Goal: Information Seeking & Learning: Learn about a topic

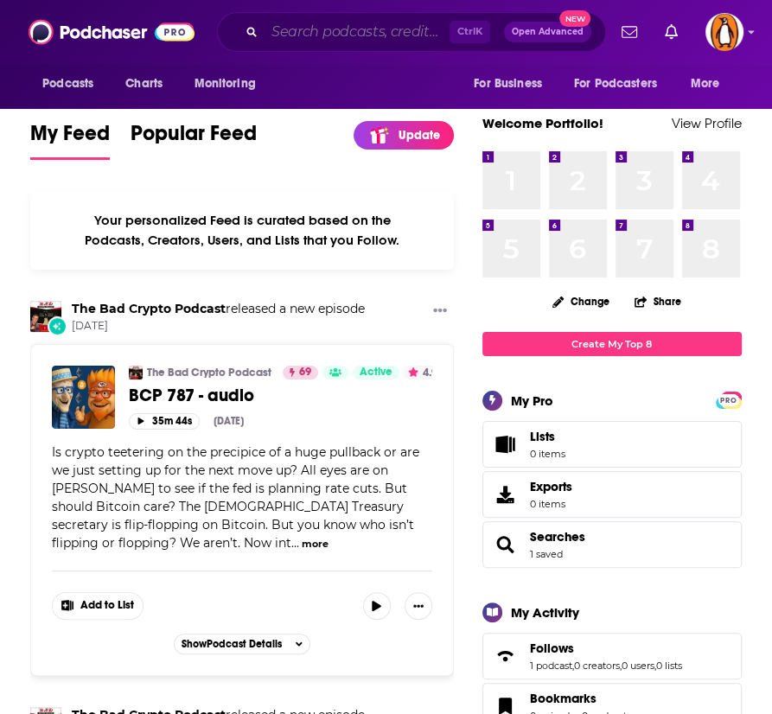
click at [355, 32] on input "Search podcasts, credits, & more..." at bounding box center [356, 32] width 185 height 28
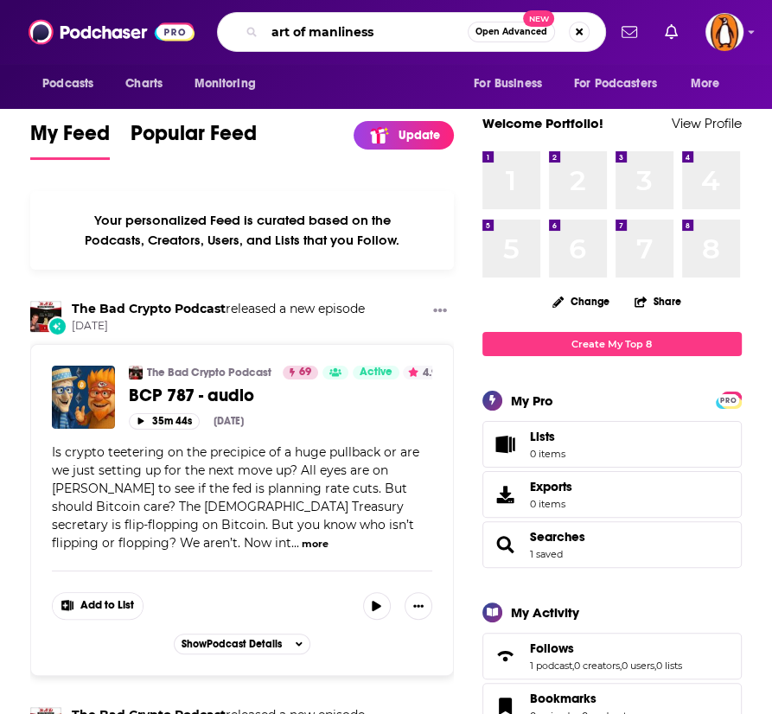
type input "art of manliness"
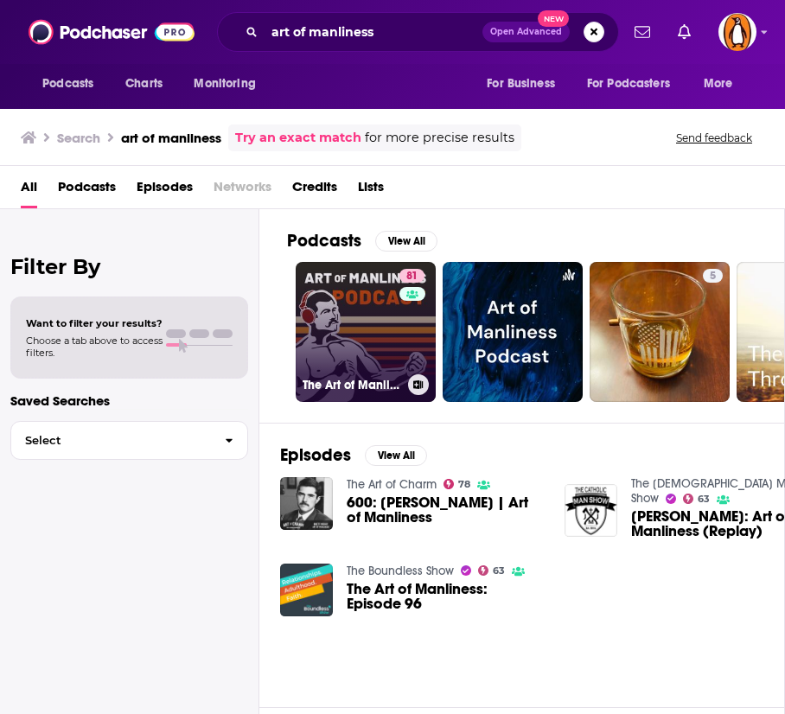
click at [361, 338] on link "81 The Art of Manliness" at bounding box center [366, 332] width 140 height 140
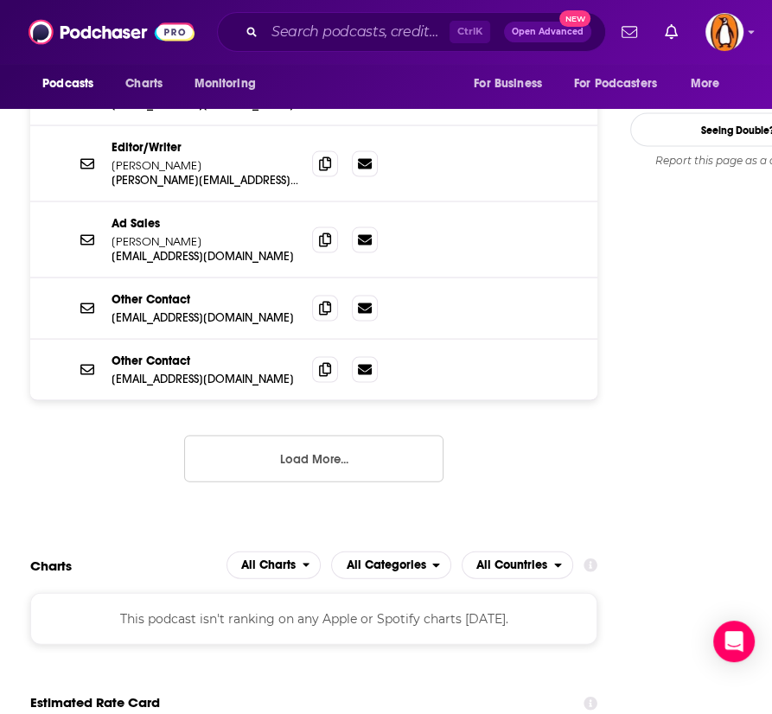
scroll to position [1241, 0]
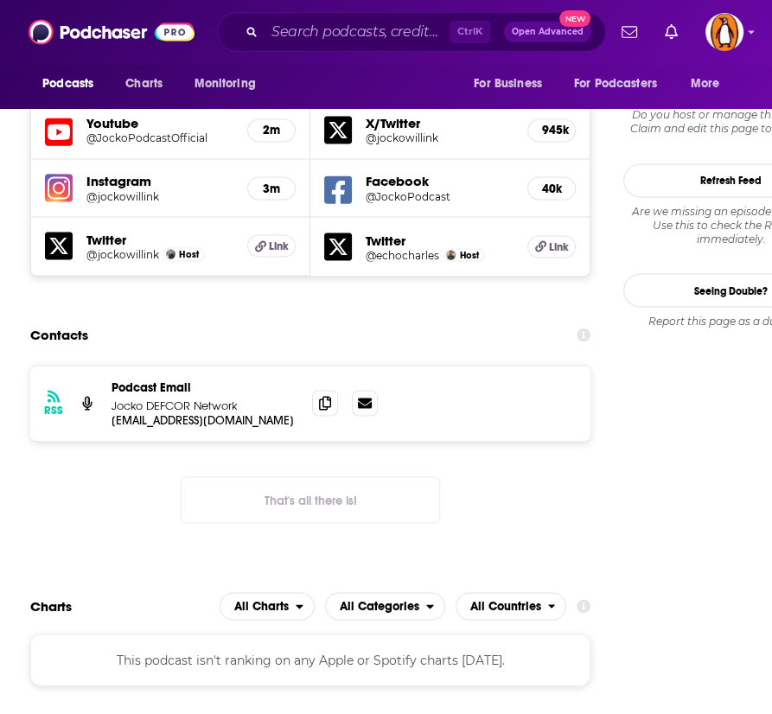
scroll to position [1733, 0]
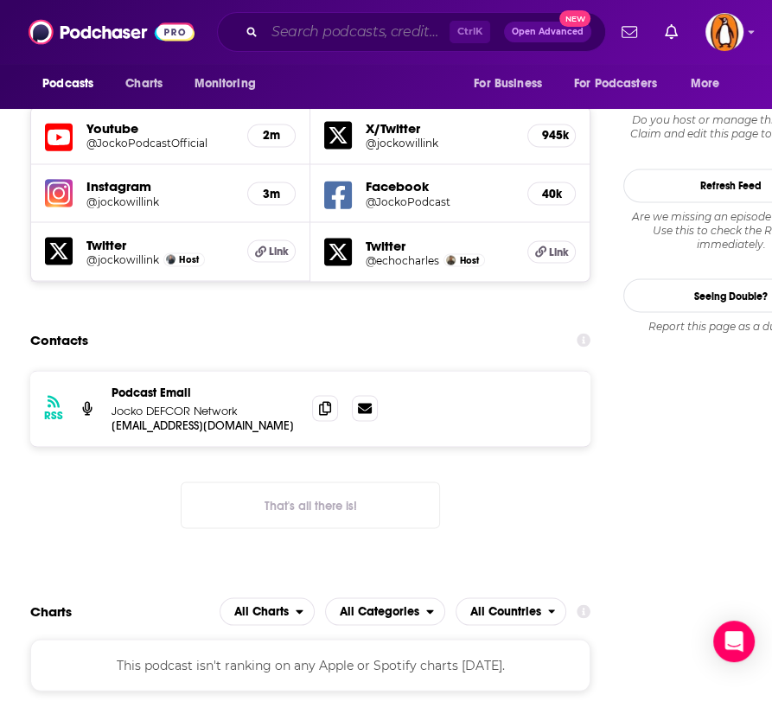
click at [293, 19] on input "Search podcasts, credits, & more..." at bounding box center [356, 32] width 185 height 28
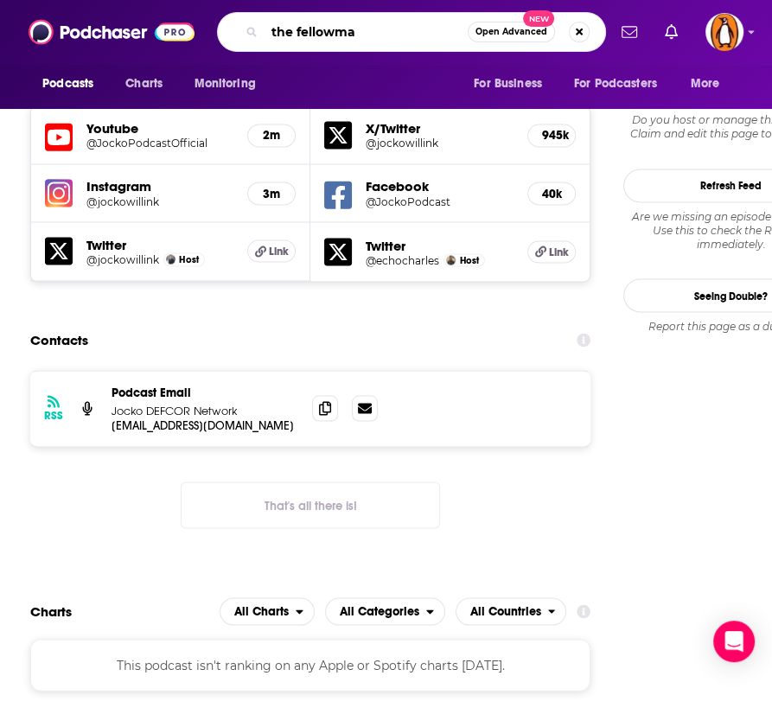
type input "the fellowman"
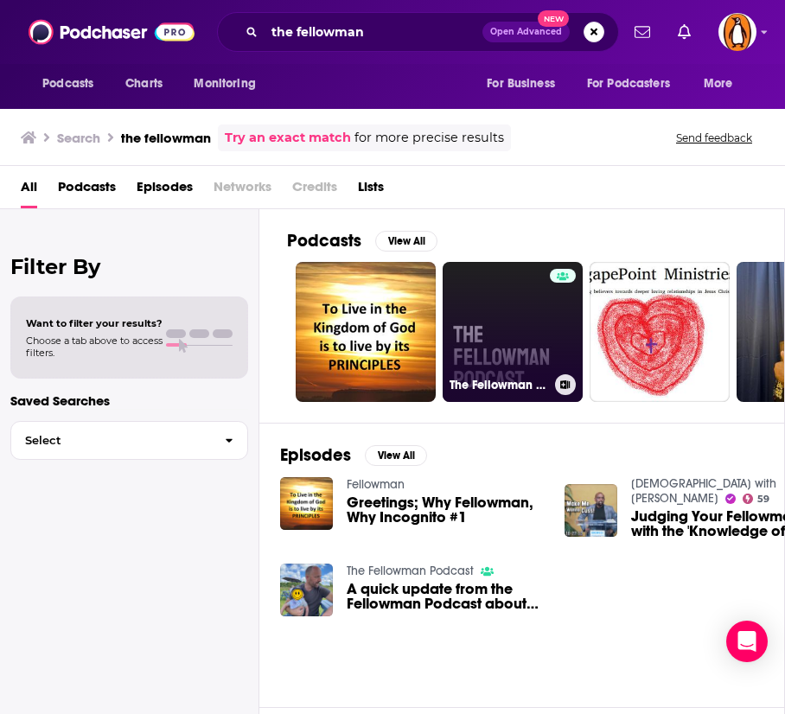
click at [481, 328] on link "The Fellowman Podcast" at bounding box center [512, 332] width 140 height 140
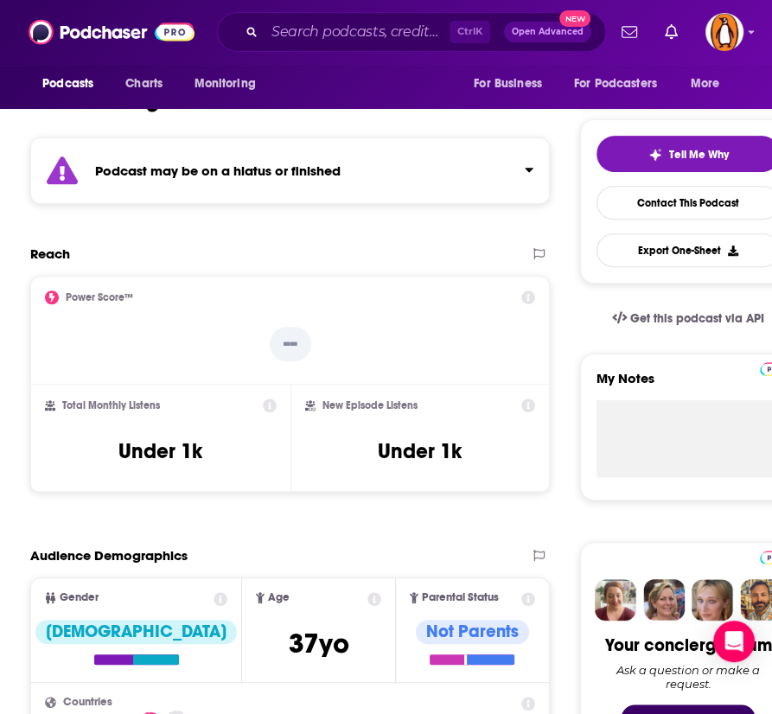
scroll to position [377, 0]
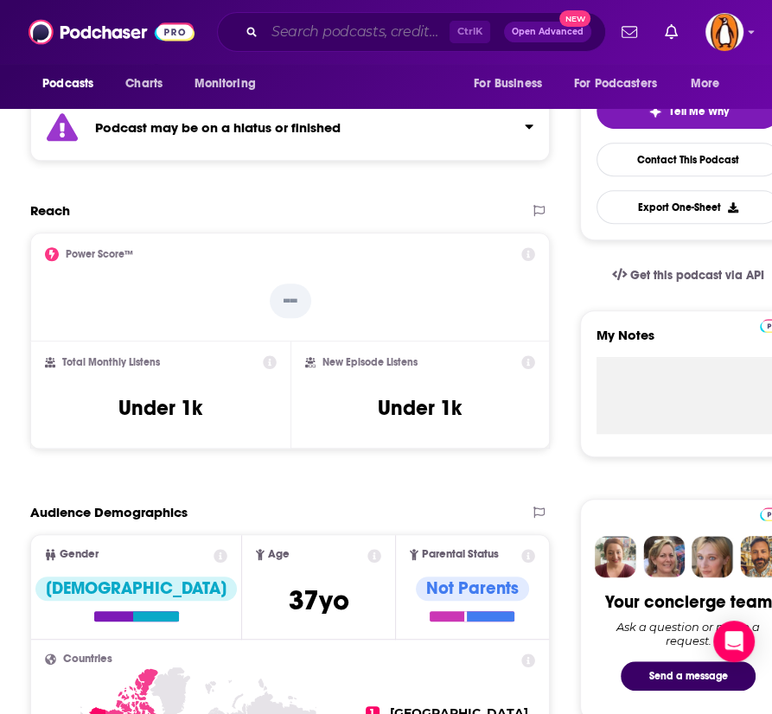
click at [283, 37] on input "Search podcasts, credits, & more..." at bounding box center [356, 32] width 185 height 28
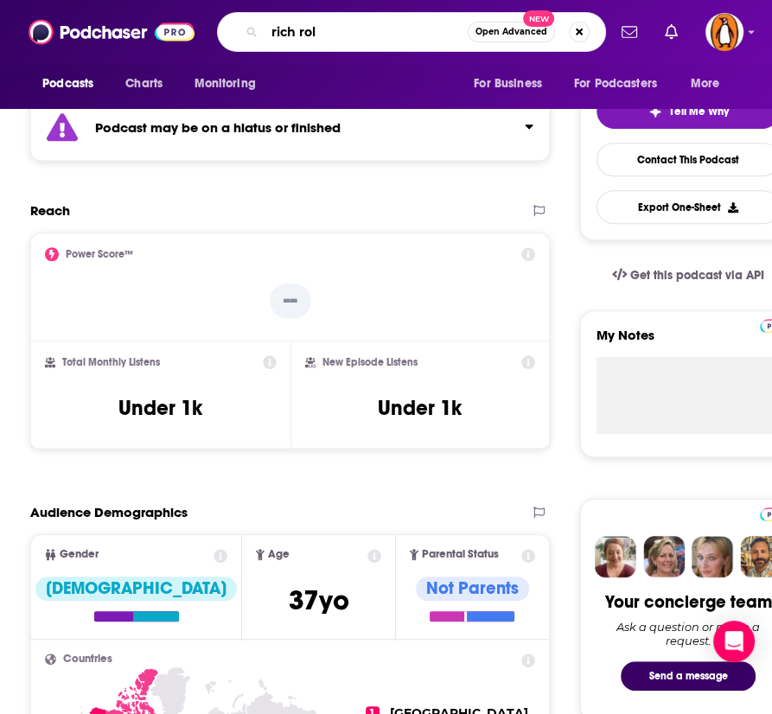
type input "[PERSON_NAME]"
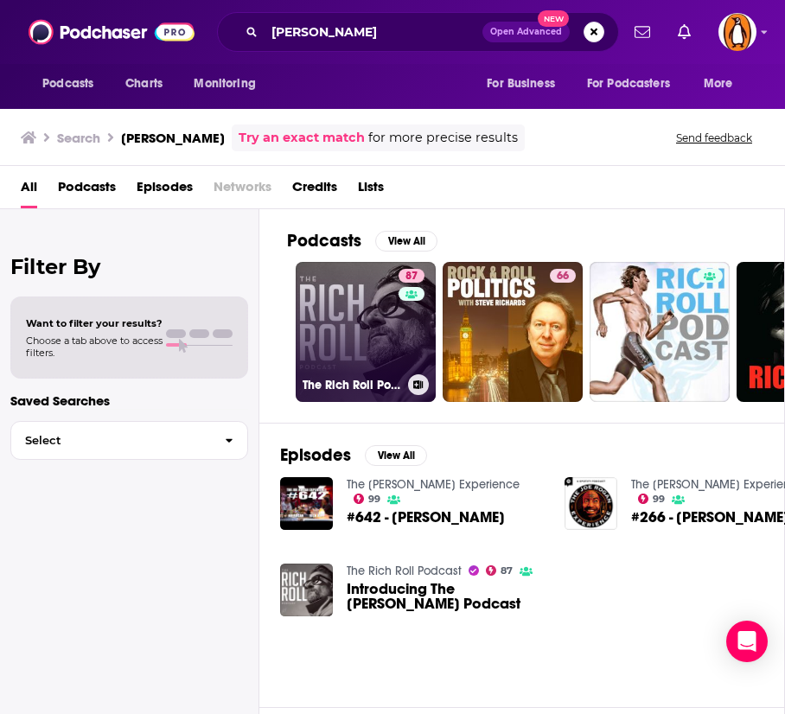
click at [363, 361] on link "87 The Rich Roll Podcast" at bounding box center [366, 332] width 140 height 140
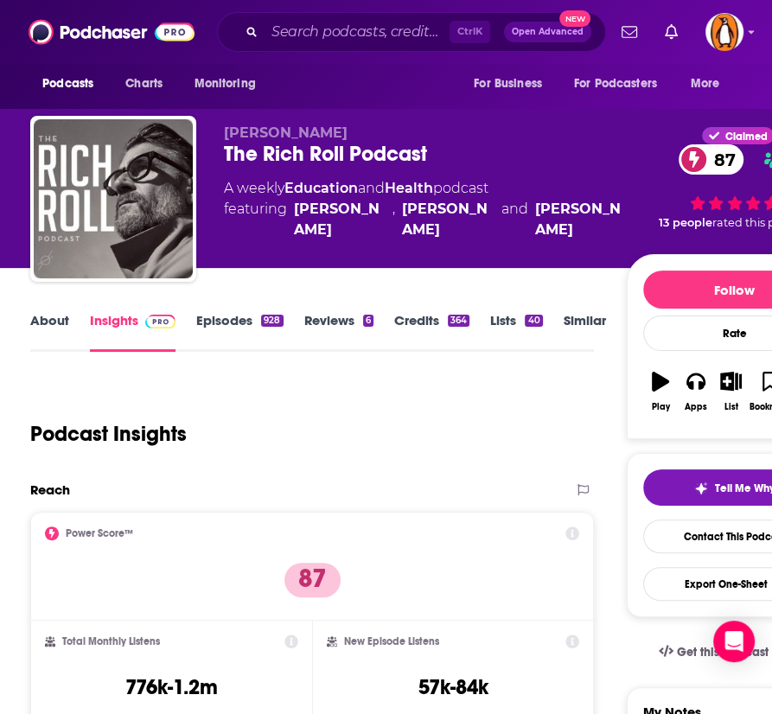
click at [35, 315] on link "About" at bounding box center [49, 332] width 39 height 40
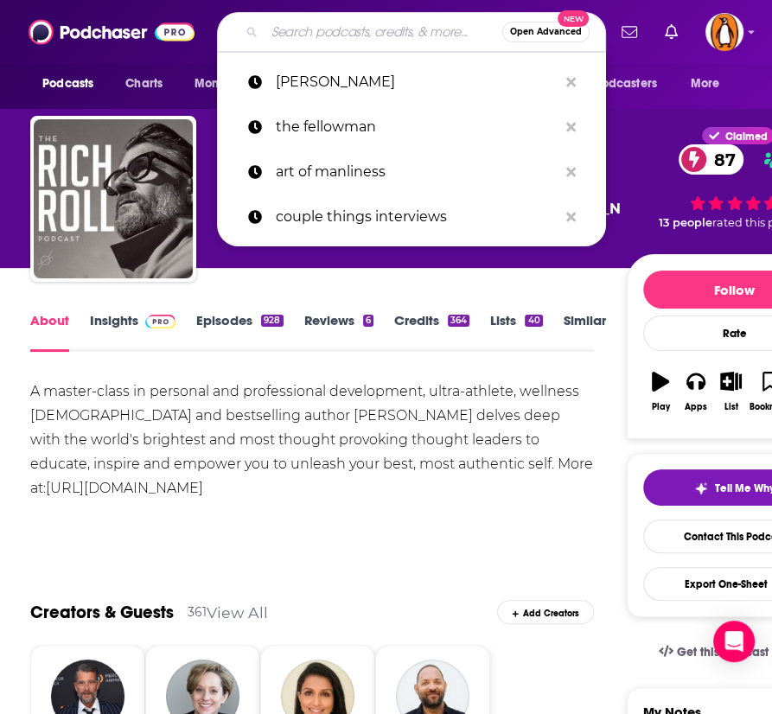
click at [280, 30] on input "Search podcasts, credits, & more..." at bounding box center [383, 32] width 238 height 28
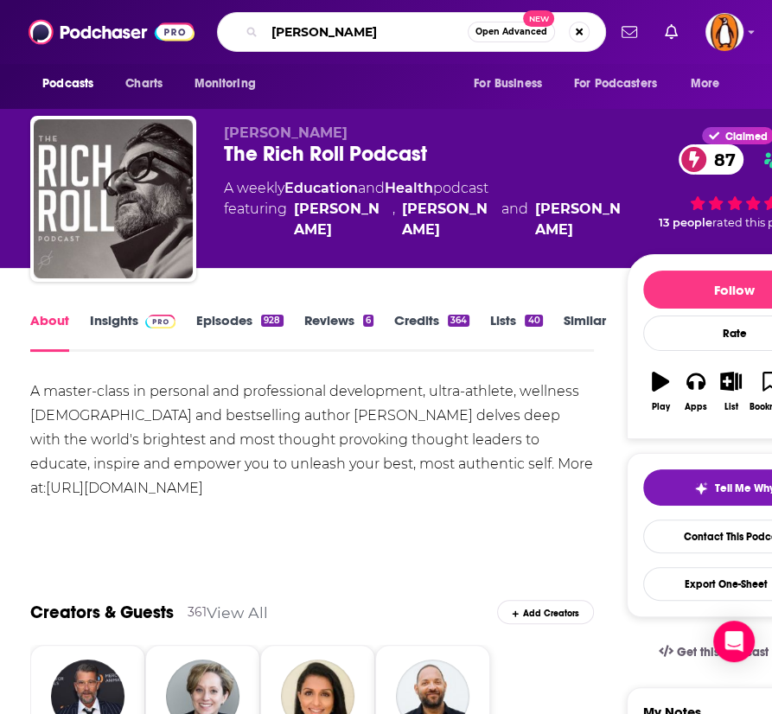
type input "marc manson"
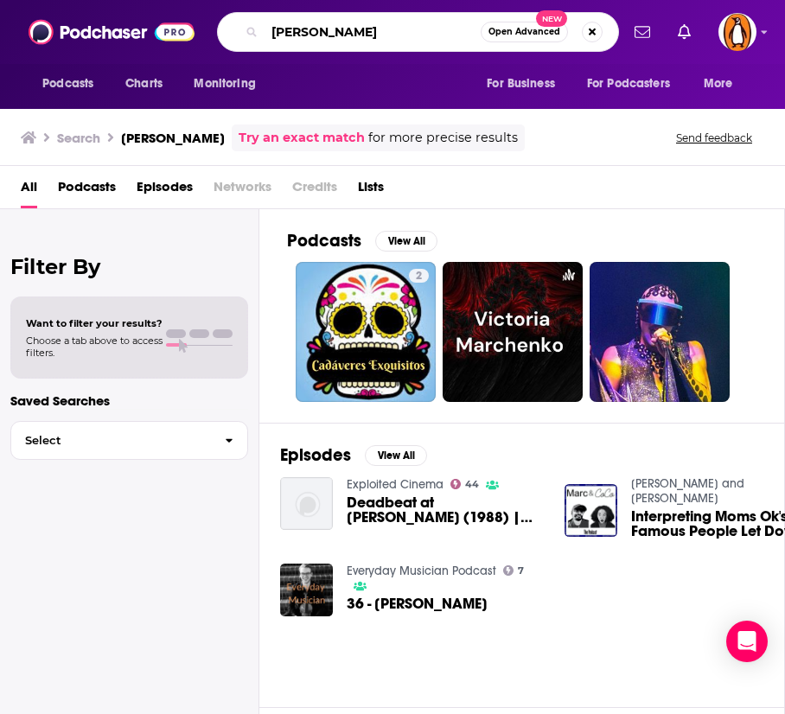
click at [303, 30] on input "marc manson" at bounding box center [372, 32] width 216 height 28
type input "mark manson"
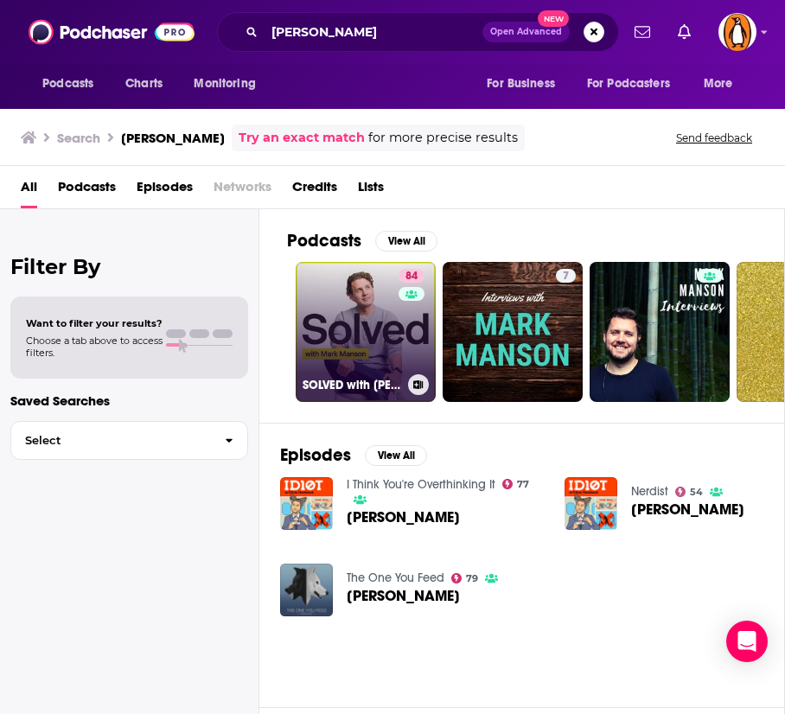
click at [336, 345] on link "84 SOLVED with Mark Manson" at bounding box center [366, 332] width 140 height 140
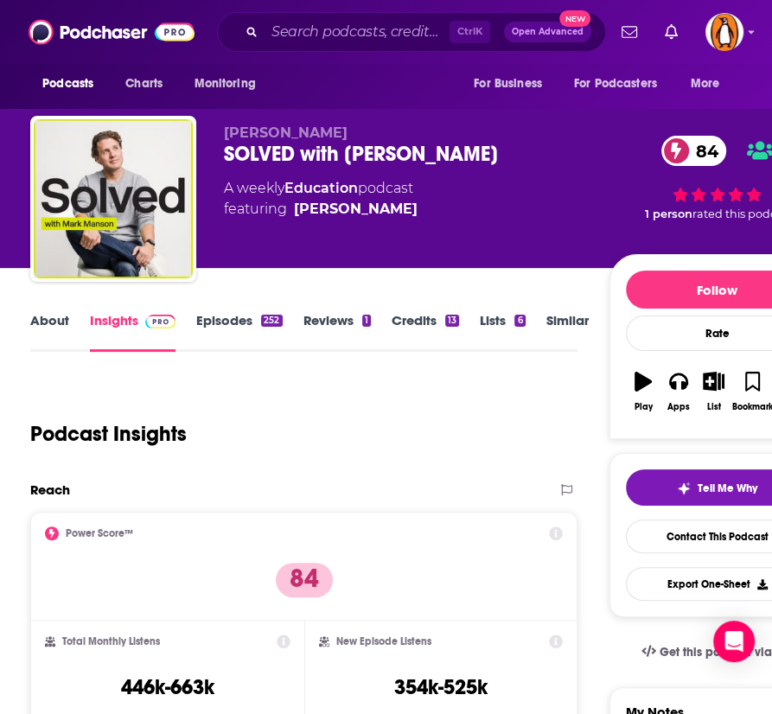
click at [53, 322] on link "About" at bounding box center [49, 332] width 39 height 40
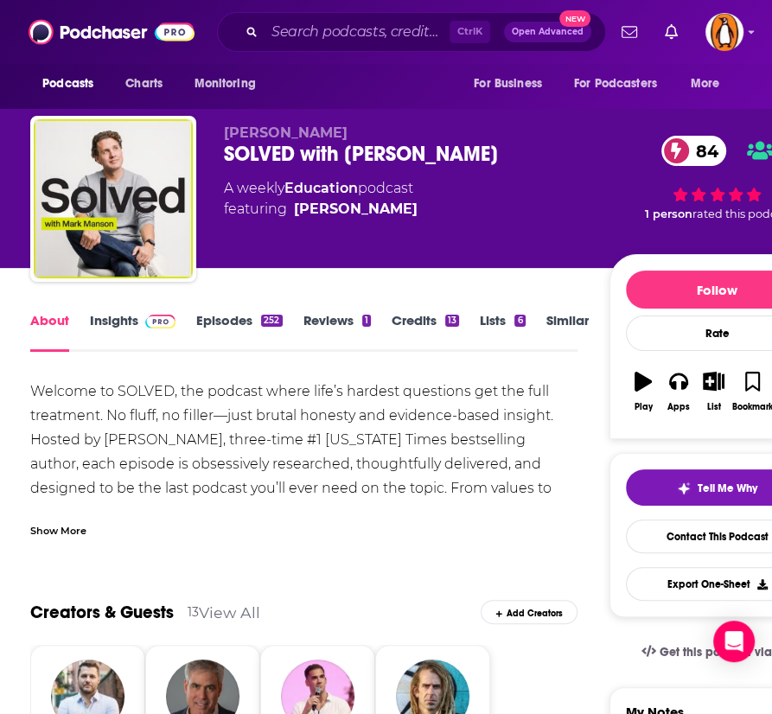
click at [76, 523] on div "Show More" at bounding box center [58, 529] width 56 height 16
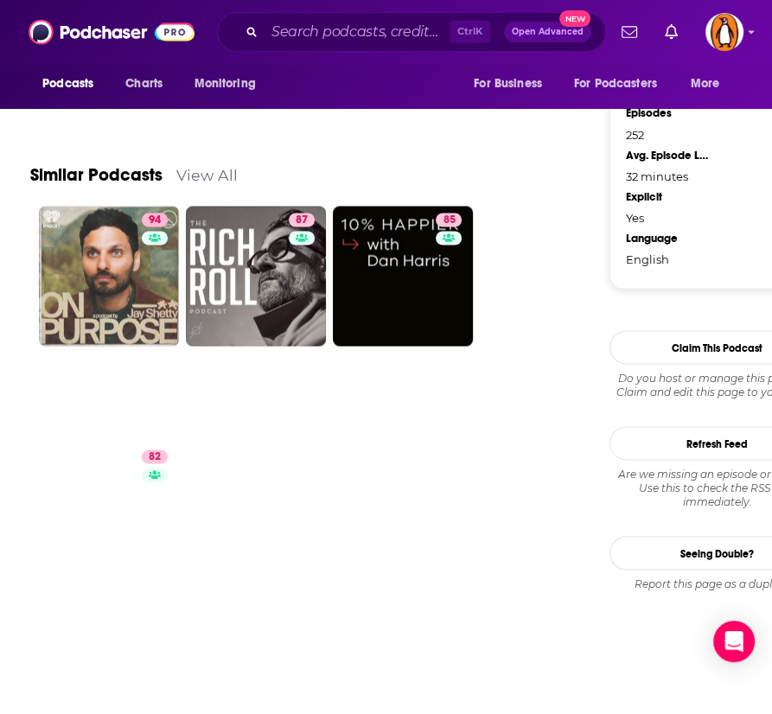
scroll to position [1800, 0]
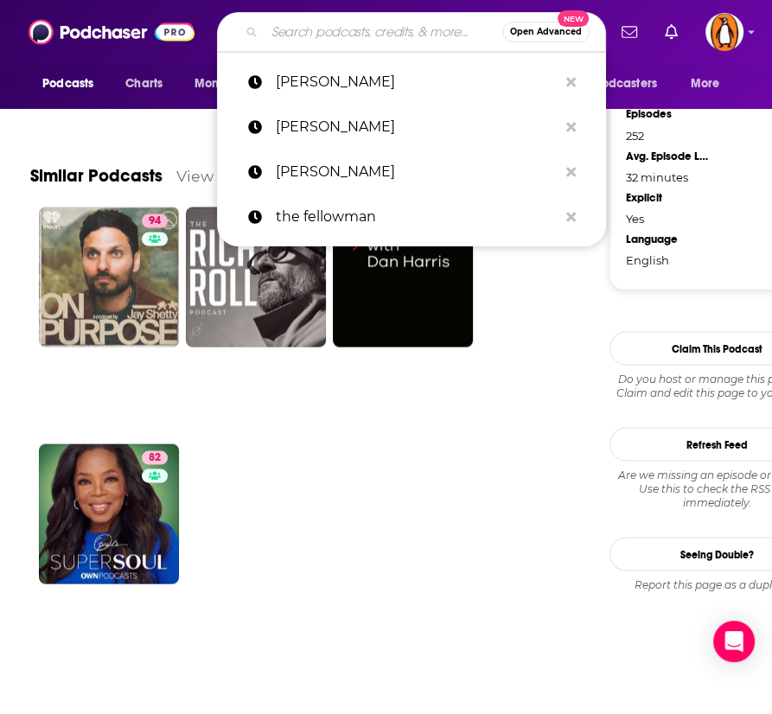
click at [276, 28] on input "Search podcasts, credits, & more..." at bounding box center [383, 32] width 238 height 28
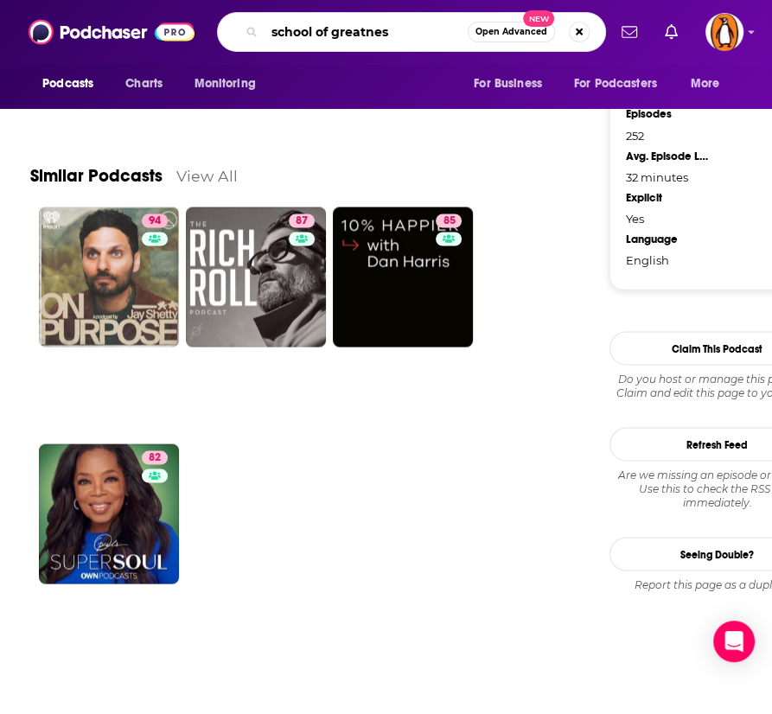
type input "school of greatness"
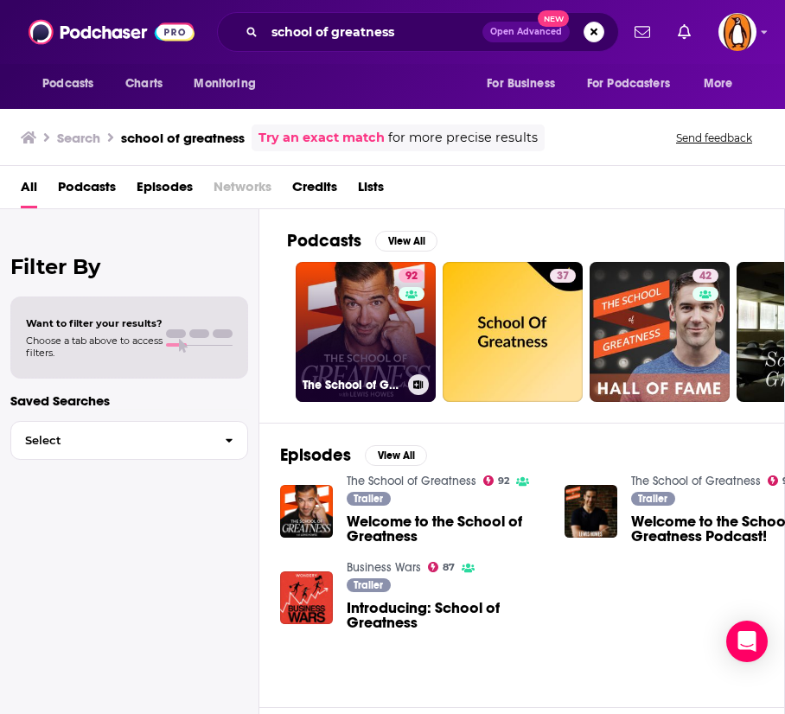
click at [349, 310] on link "92 The School of Greatness" at bounding box center [366, 332] width 140 height 140
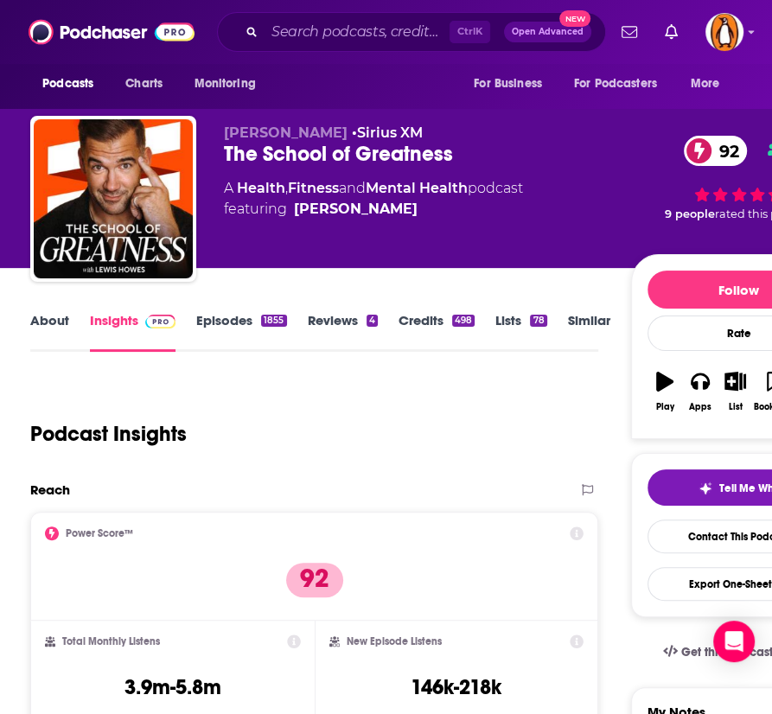
click at [48, 320] on link "About" at bounding box center [49, 332] width 39 height 40
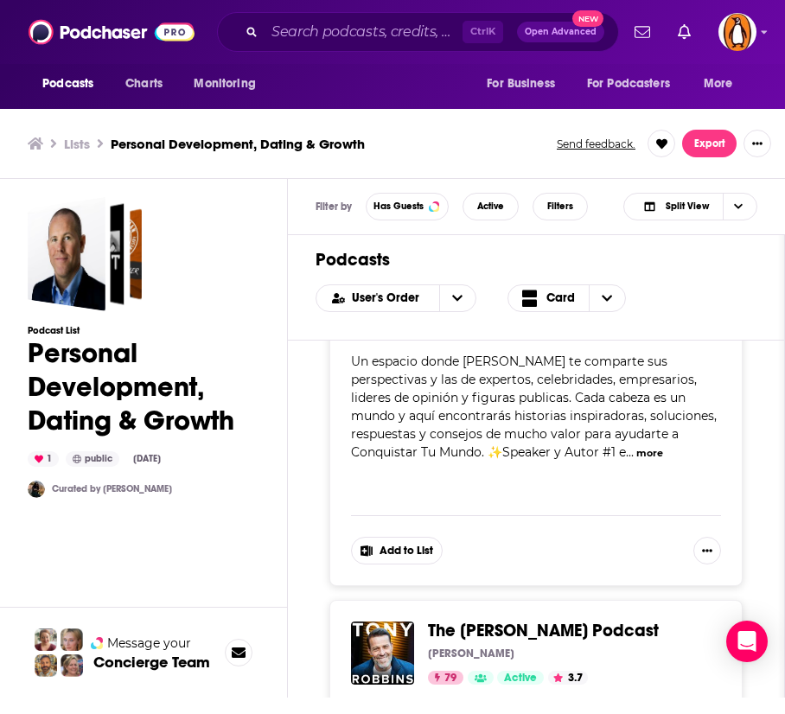
scroll to position [8020, 0]
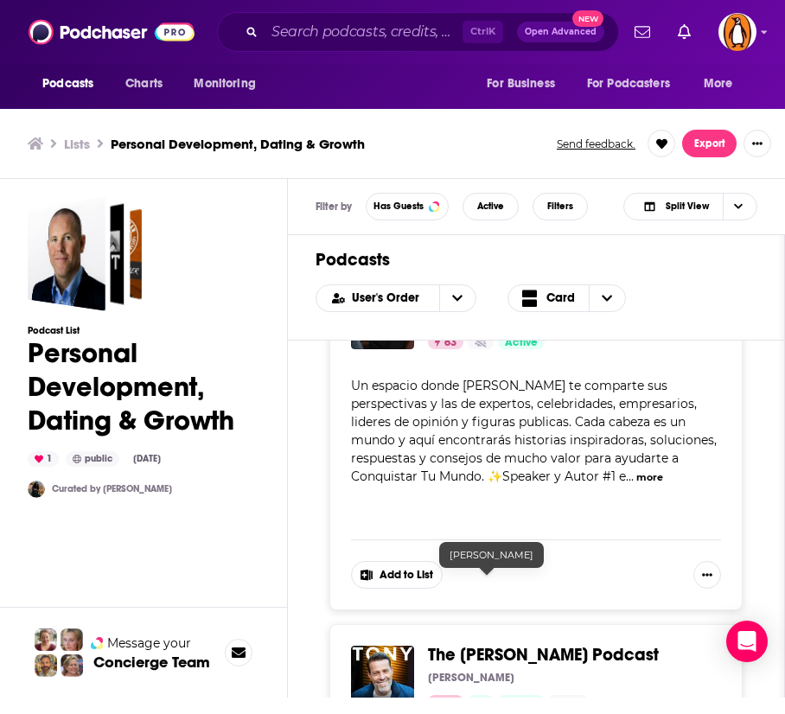
scroll to position [7994, 0]
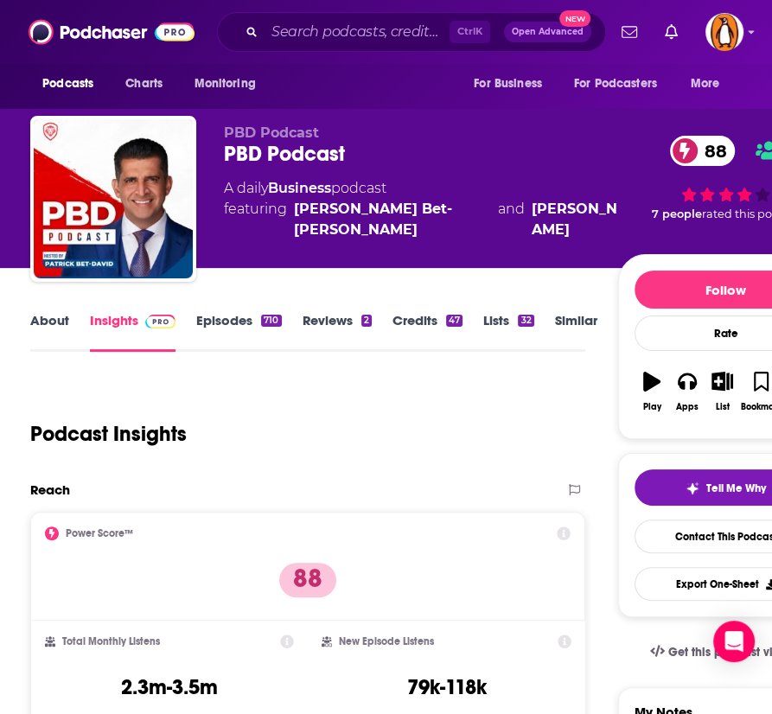
click at [39, 315] on link "About" at bounding box center [49, 332] width 39 height 40
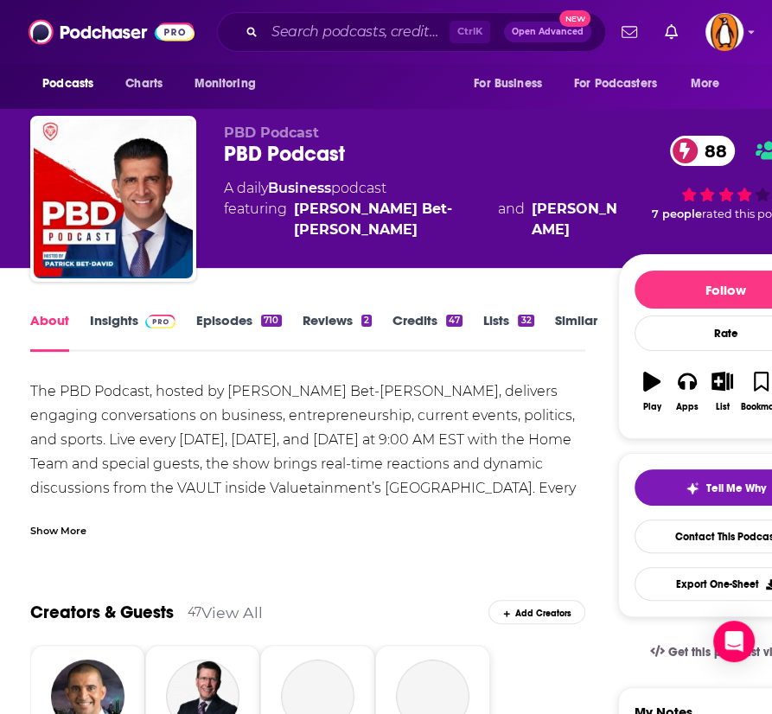
click at [73, 531] on div "Show More" at bounding box center [58, 529] width 56 height 16
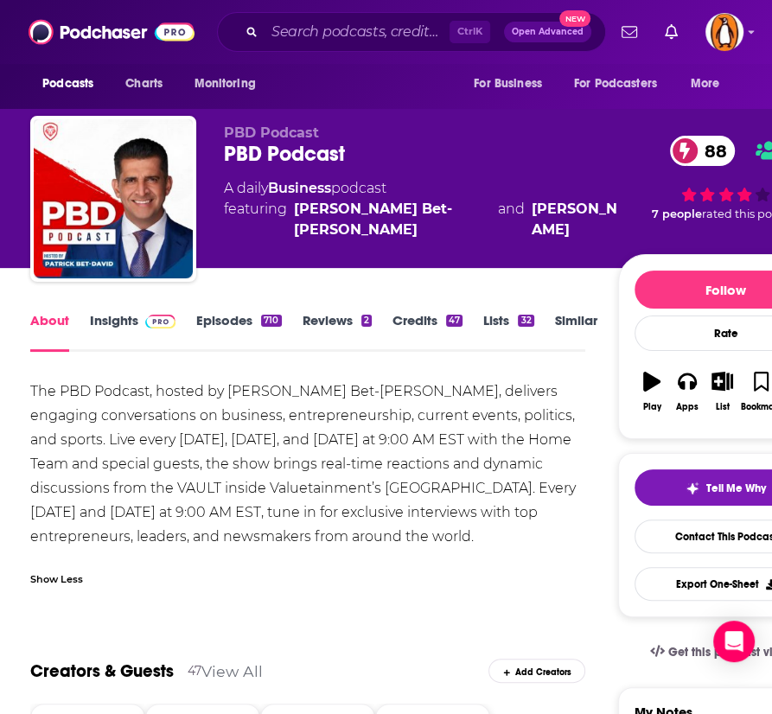
click at [245, 319] on link "Episodes 710" at bounding box center [238, 332] width 85 height 40
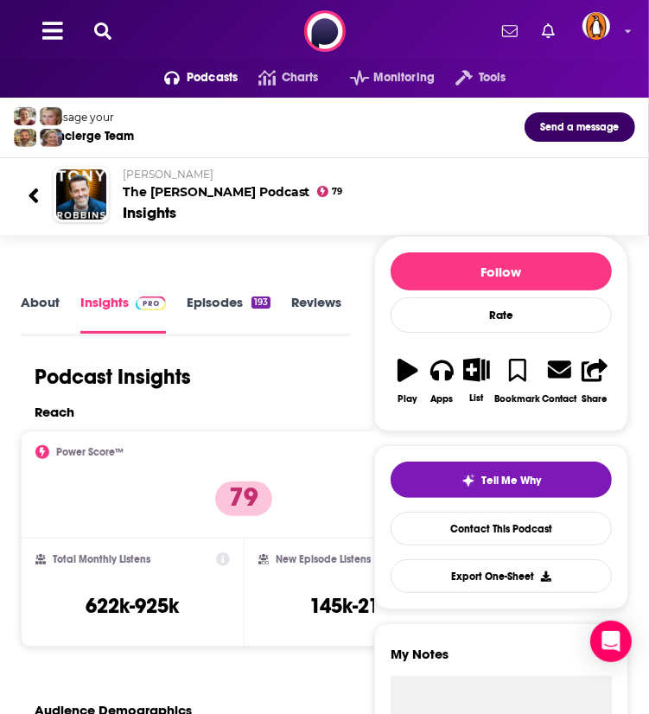
click at [101, 36] on icon at bounding box center [102, 30] width 17 height 17
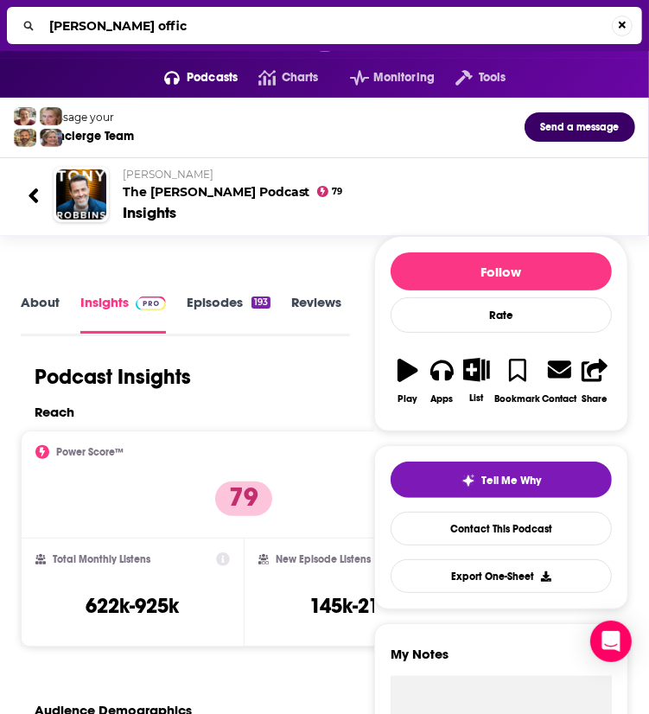
type input "koerner office"
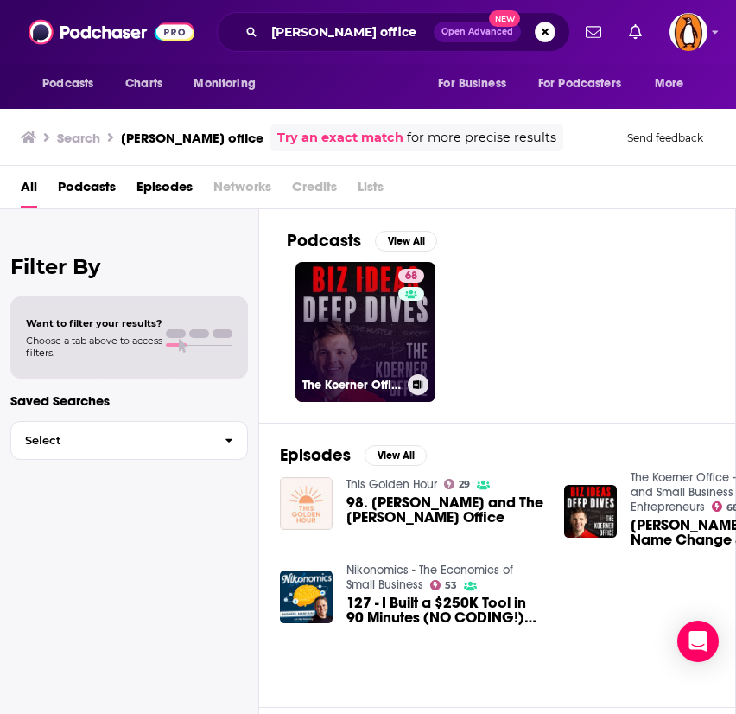
click at [339, 319] on link "68 The Koerner Office - Business Ideas and Small Business Deep Dives with Entre…" at bounding box center [366, 332] width 140 height 140
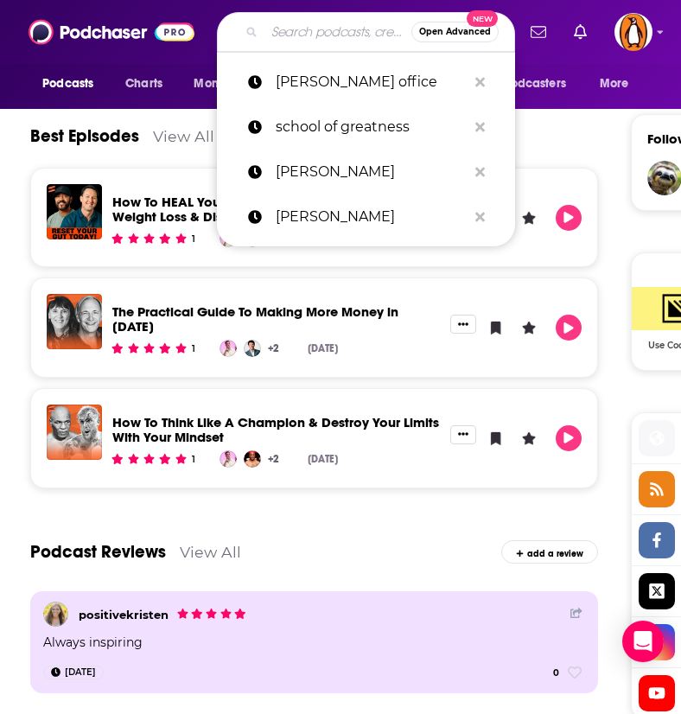
click at [307, 31] on input "Search podcasts, credits, & more..." at bounding box center [337, 32] width 147 height 28
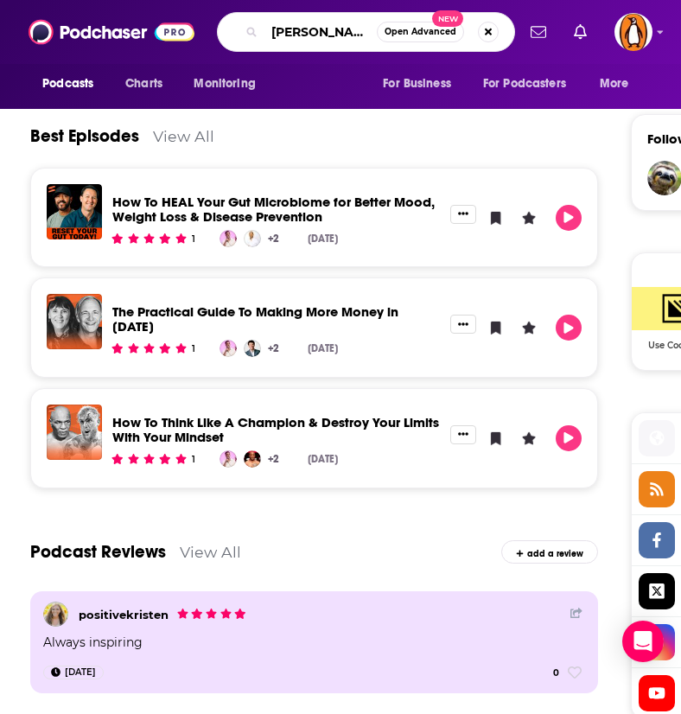
type input "ryan hawk"
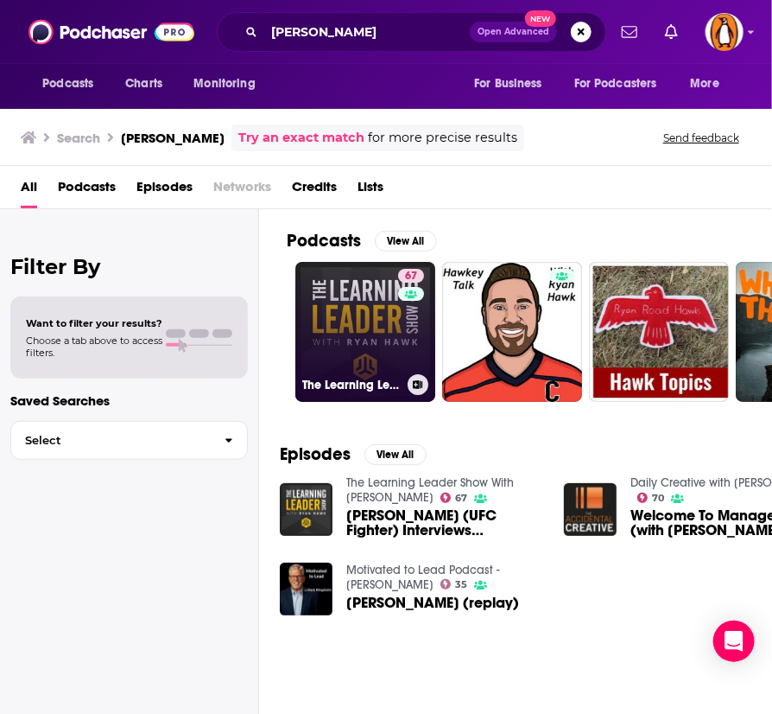
click at [359, 303] on link "67 The Learning Leader Show With Ryan Hawk" at bounding box center [366, 332] width 140 height 140
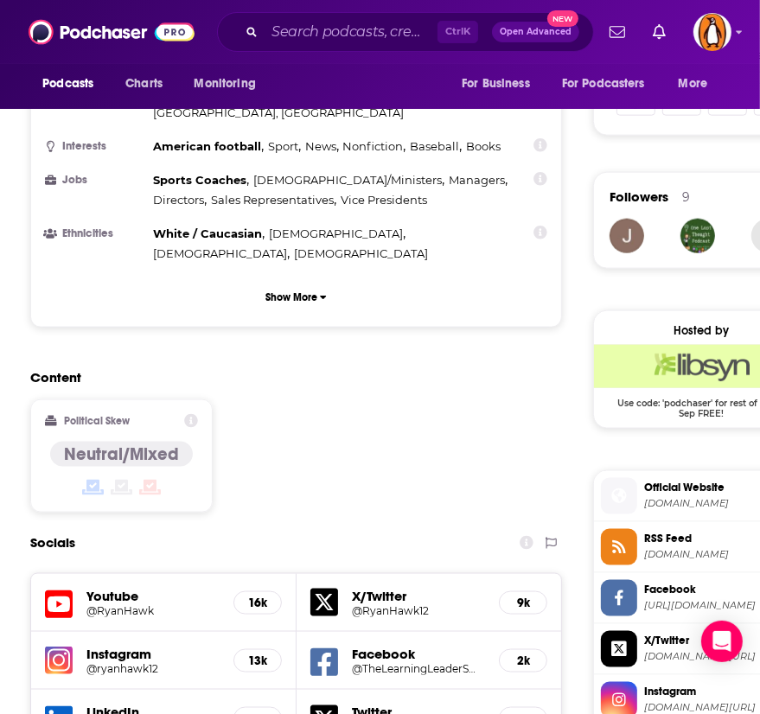
scroll to position [1088, 0]
